Goal: Navigation & Orientation: Find specific page/section

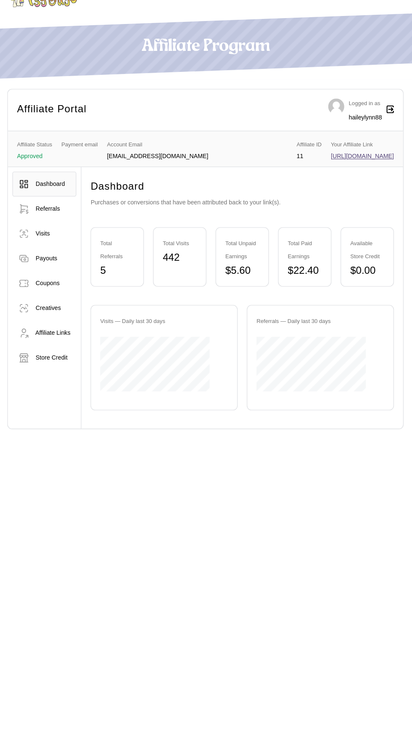
scroll to position [5, 0]
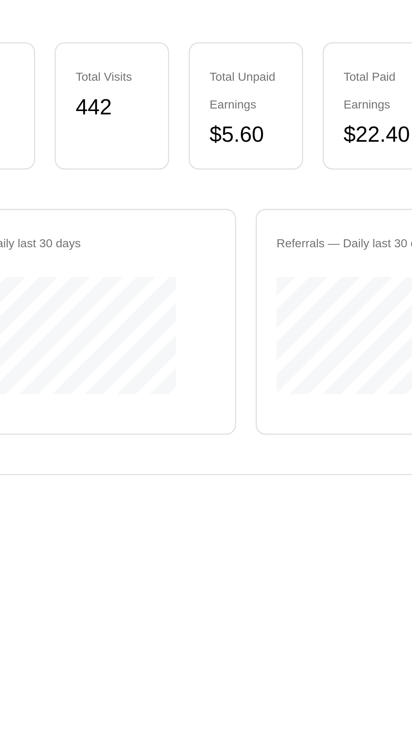
scroll to position [5, 0]
